Goal: Transaction & Acquisition: Subscribe to service/newsletter

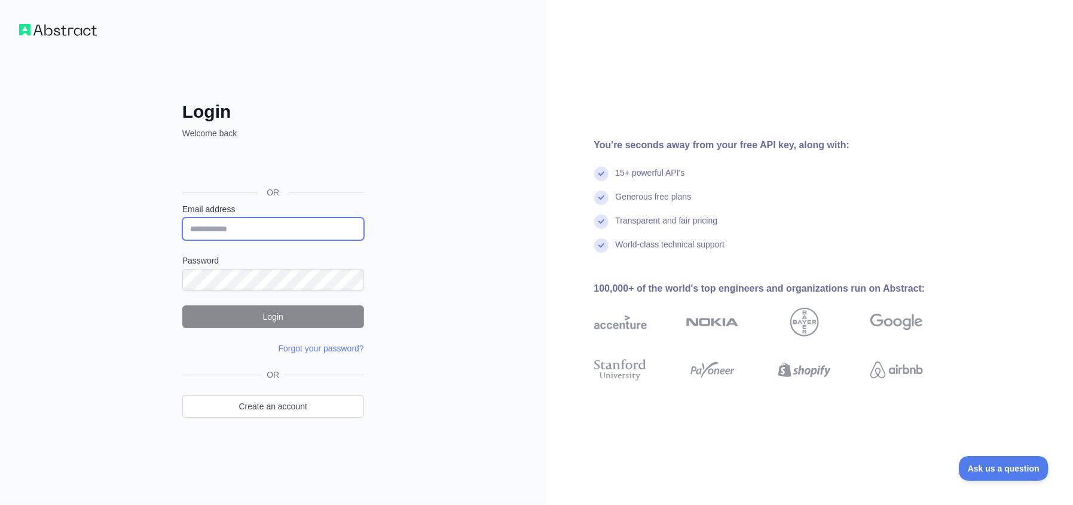
type input "**********"
click at [280, 317] on button "Login" at bounding box center [273, 316] width 182 height 23
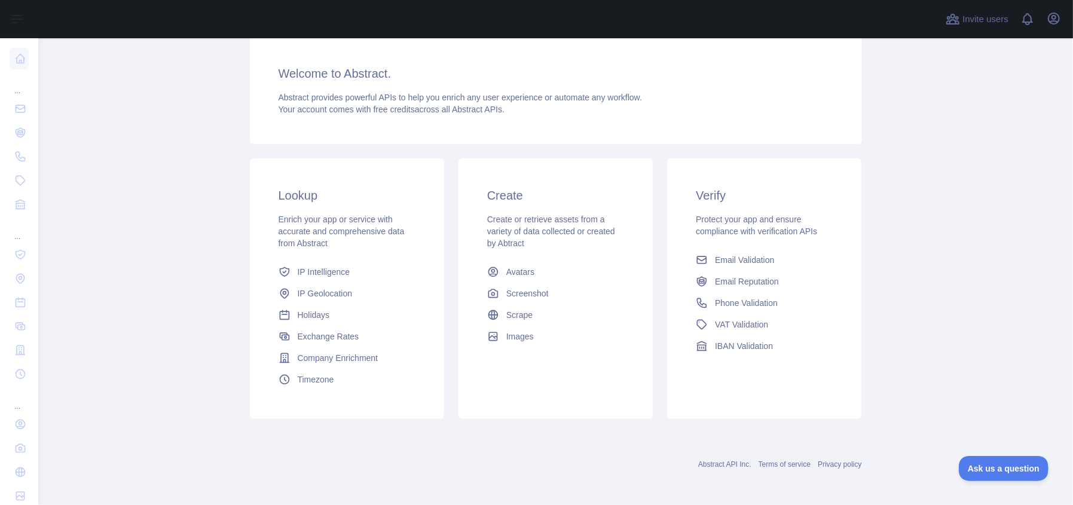
scroll to position [145, 0]
click at [329, 296] on span "IP Geolocation" at bounding box center [325, 292] width 55 height 12
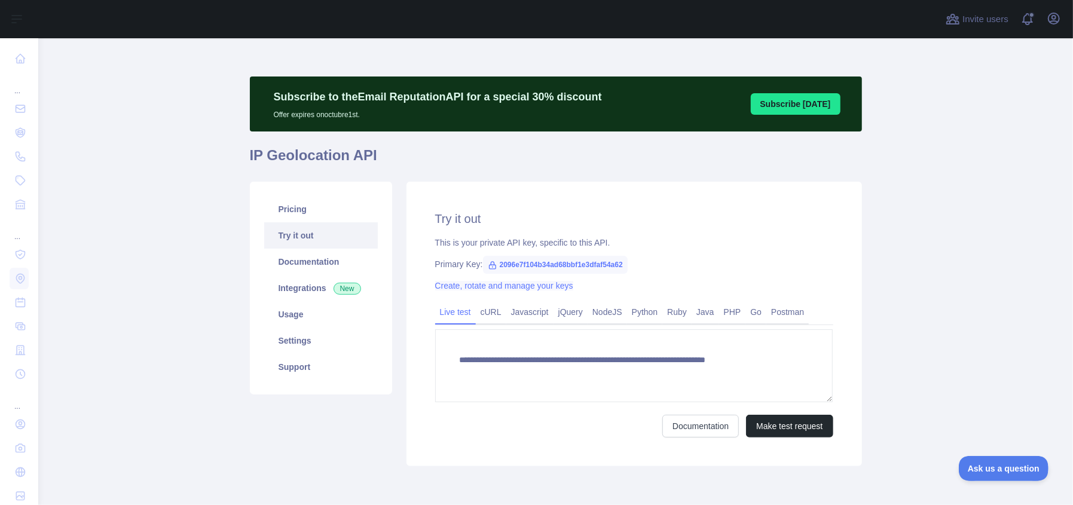
type textarea "**********"
click at [322, 316] on link "Usage" at bounding box center [321, 314] width 114 height 26
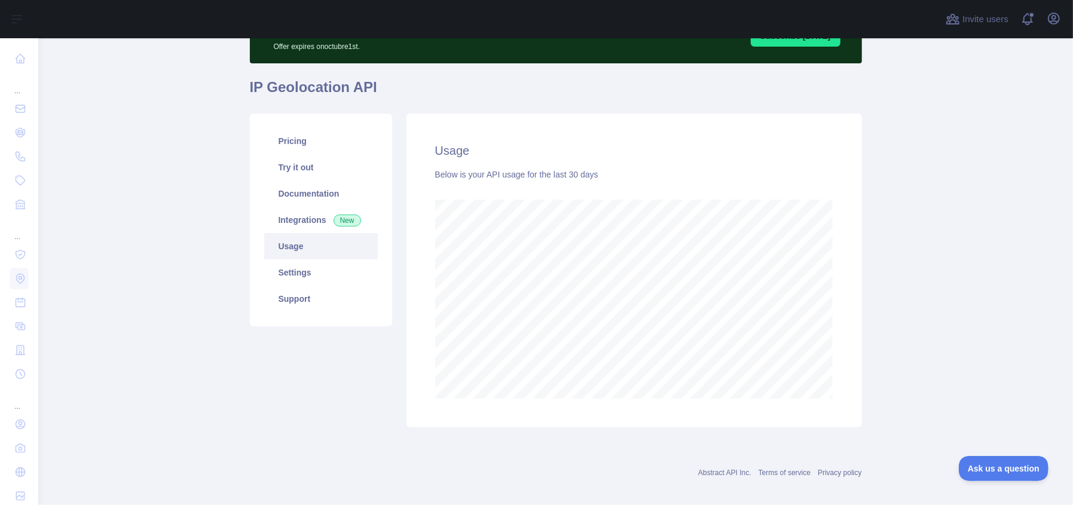
scroll to position [78, 0]
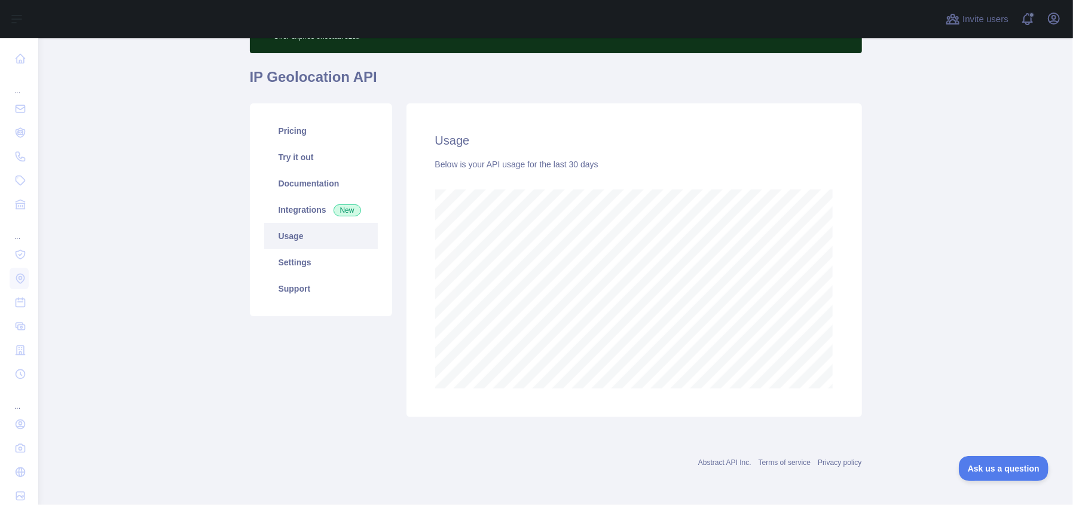
click at [973, 326] on main "Subscribe to the Email Reputation API for a special 30 % discount Offer expires…" at bounding box center [555, 271] width 1035 height 467
click at [884, 340] on main "Subscribe to the Email Reputation API for a special 30 % discount Offer expires…" at bounding box center [555, 271] width 1035 height 467
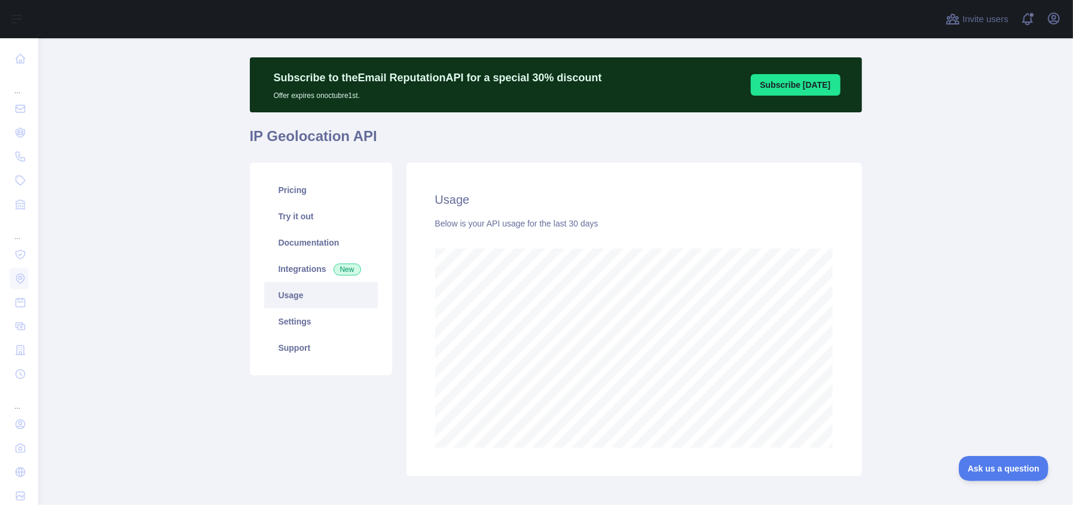
scroll to position [39, 0]
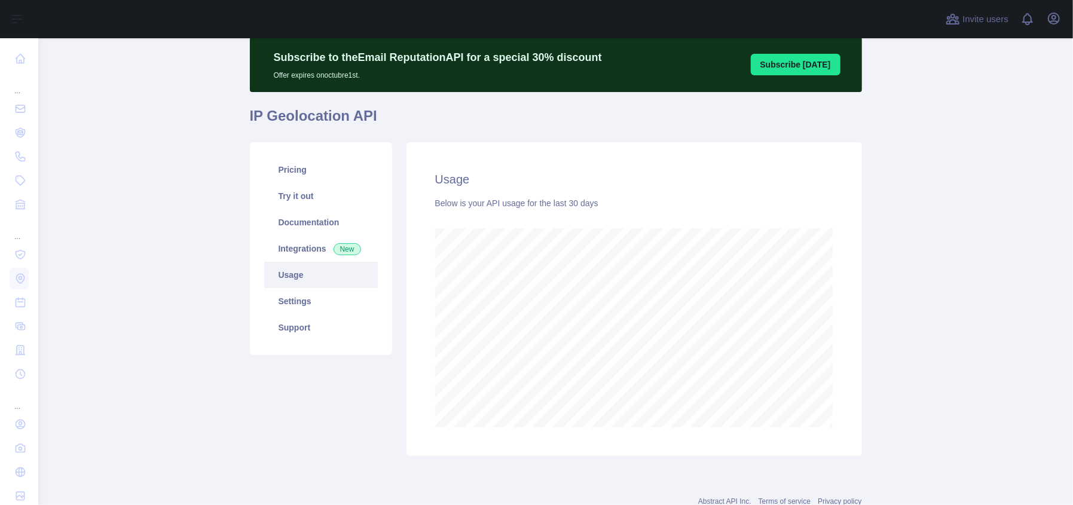
scroll to position [466, 1025]
click at [877, 283] on main "Subscribe to the Email Reputation API for a special 30 % discount Offer expires…" at bounding box center [555, 271] width 1035 height 467
click at [102, 139] on main "Subscribe to the Email Reputation API for a special 30 % discount Offer expires…" at bounding box center [555, 271] width 1035 height 467
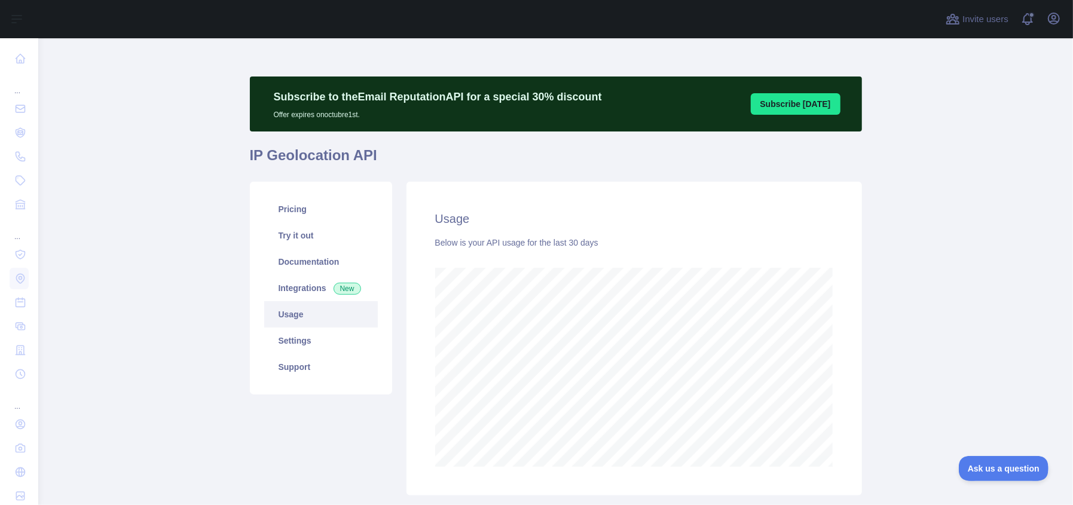
scroll to position [466, 1025]
click at [292, 344] on link "Settings" at bounding box center [321, 341] width 114 height 26
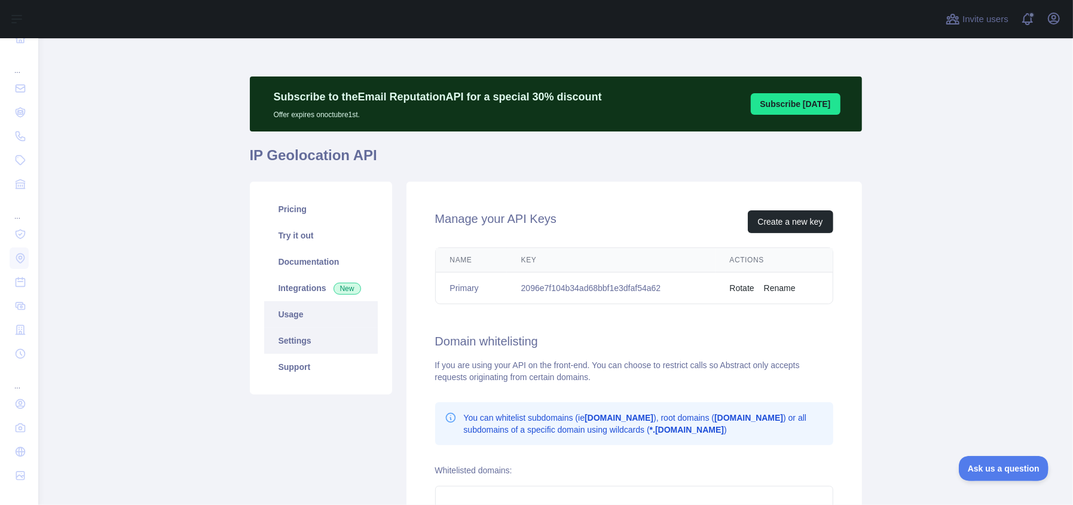
click at [292, 320] on link "Usage" at bounding box center [321, 314] width 114 height 26
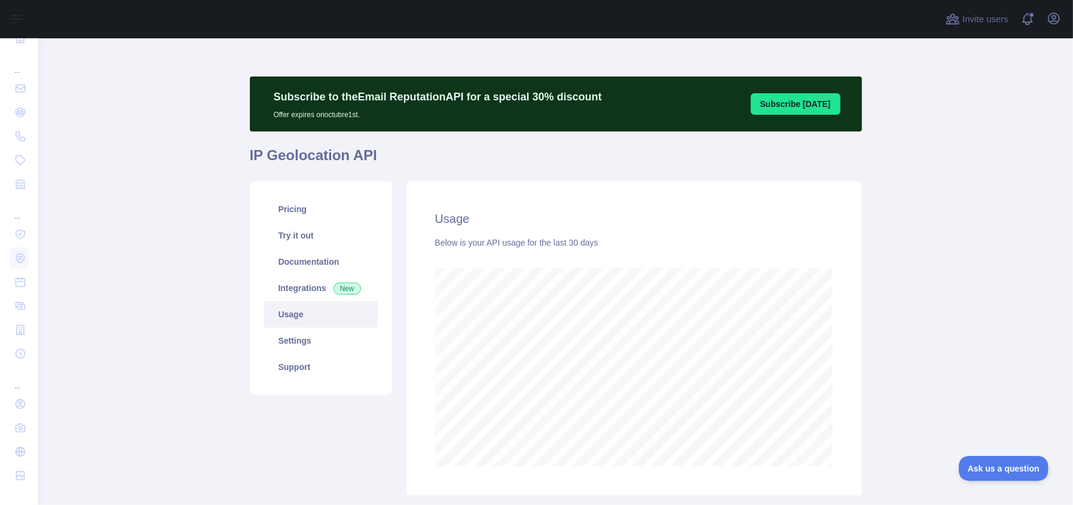
scroll to position [466, 1025]
click at [305, 276] on link "Integrations New" at bounding box center [321, 288] width 114 height 26
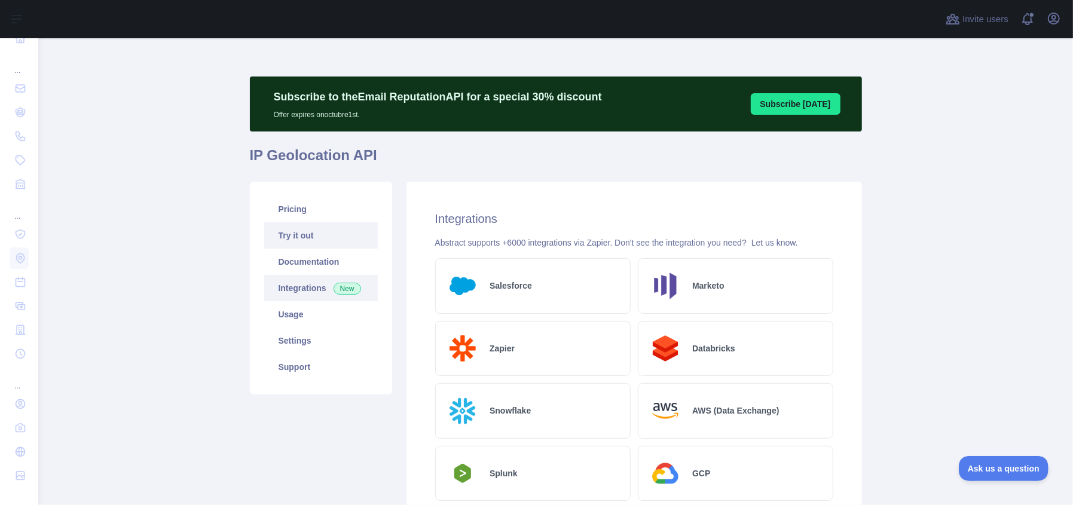
click at [321, 237] on link "Try it out" at bounding box center [321, 235] width 114 height 26
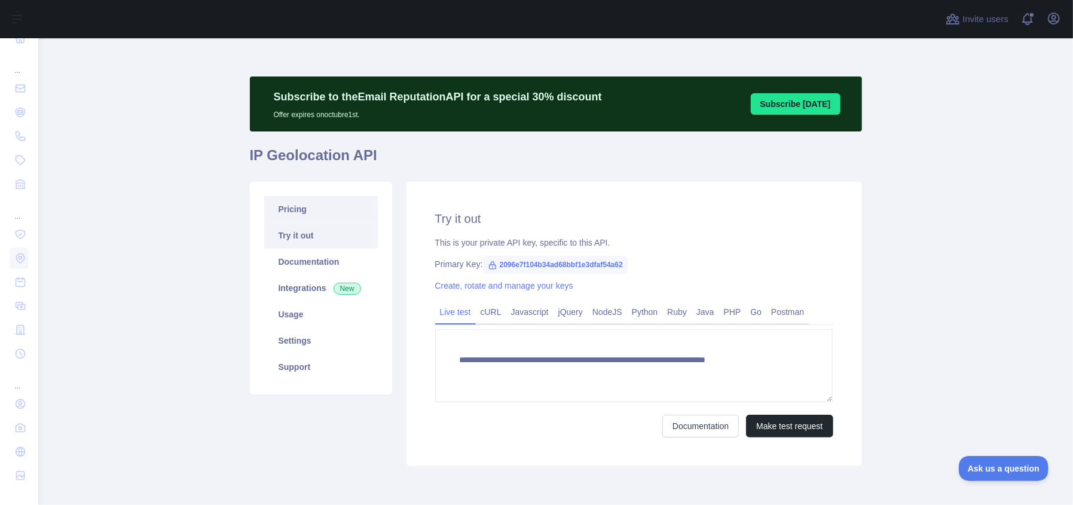
type textarea "**********"
click at [321, 205] on link "Pricing" at bounding box center [321, 209] width 114 height 26
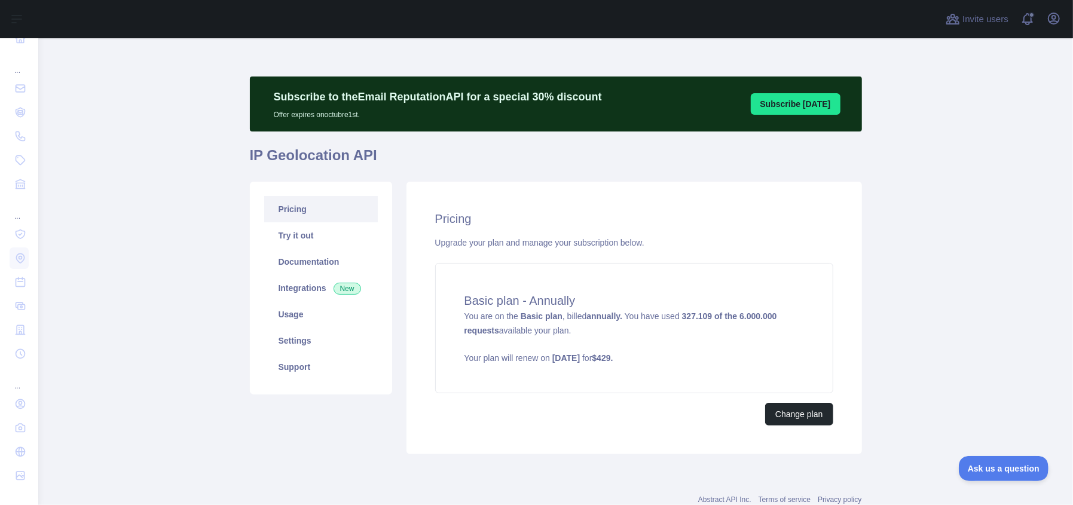
click at [940, 274] on main "Subscribe to the Email Reputation API for a special 30 % discount Offer expires…" at bounding box center [555, 271] width 1035 height 467
click at [628, 315] on span "You are on the Basic plan , billed annually. You have used 327.109 of the 6.000…" at bounding box center [634, 337] width 340 height 53
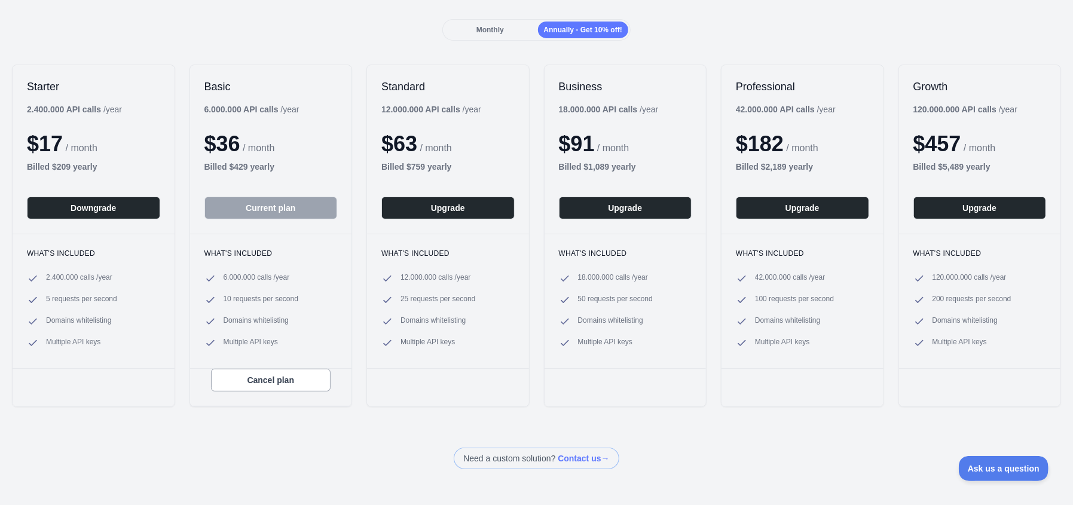
scroll to position [119, 0]
